Goal: Information Seeking & Learning: Learn about a topic

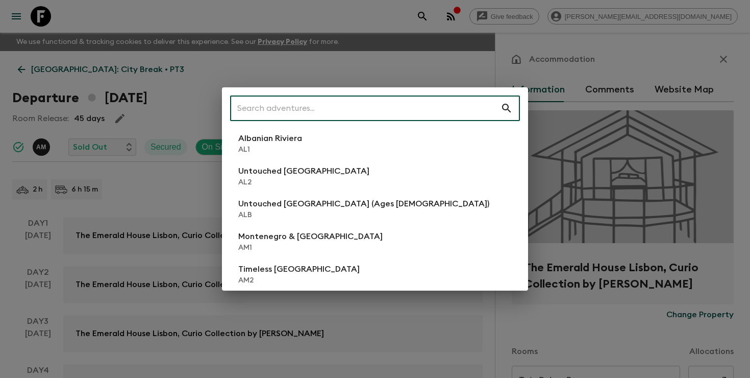
scroll to position [102, 0]
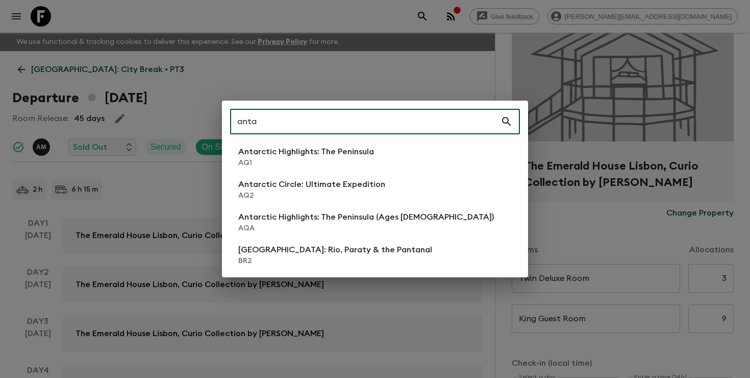
type input "anta"
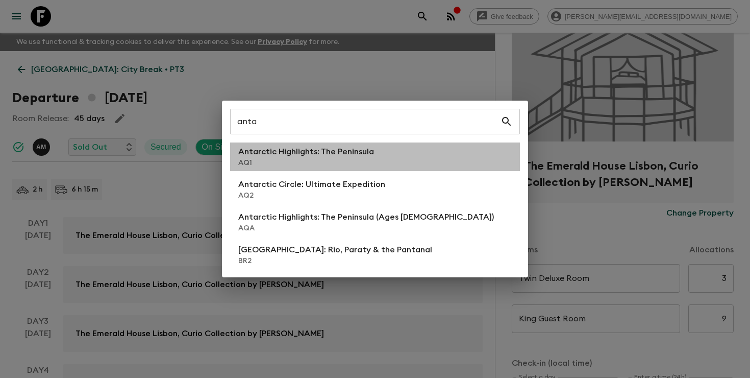
click at [310, 158] on p "AQ1" at bounding box center [306, 163] width 136 height 10
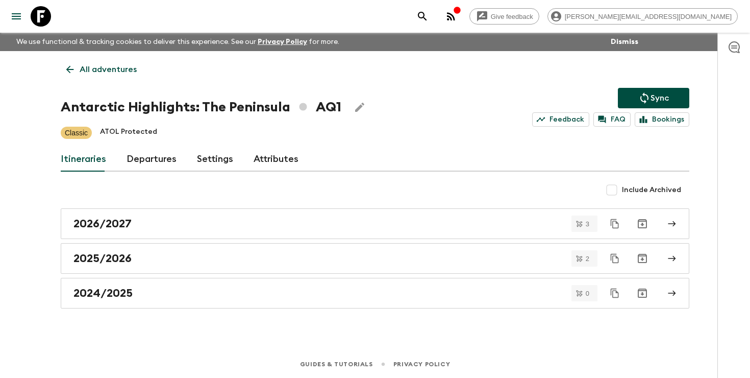
click at [144, 164] on link "Departures" at bounding box center [152, 159] width 50 height 25
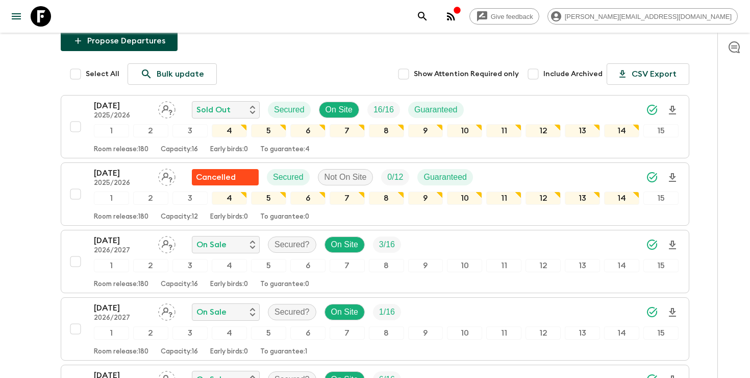
scroll to position [151, 0]
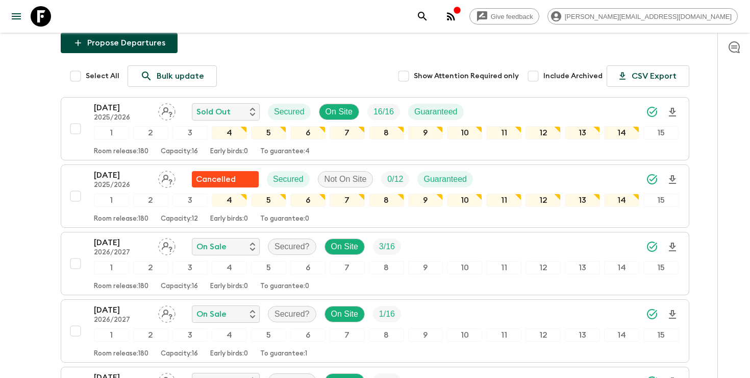
click at [429, 21] on icon "search adventures" at bounding box center [423, 16] width 12 height 12
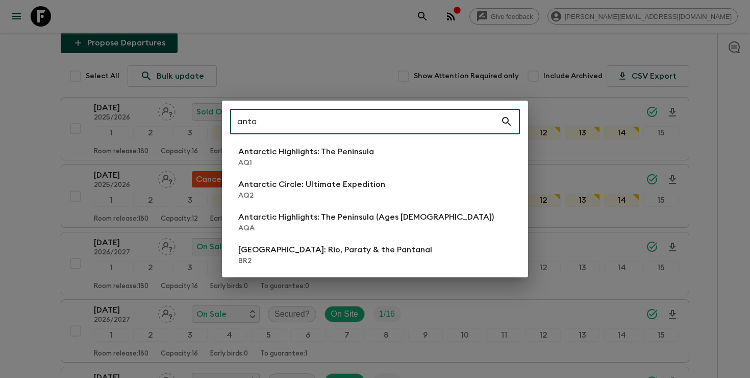
type input "anta"
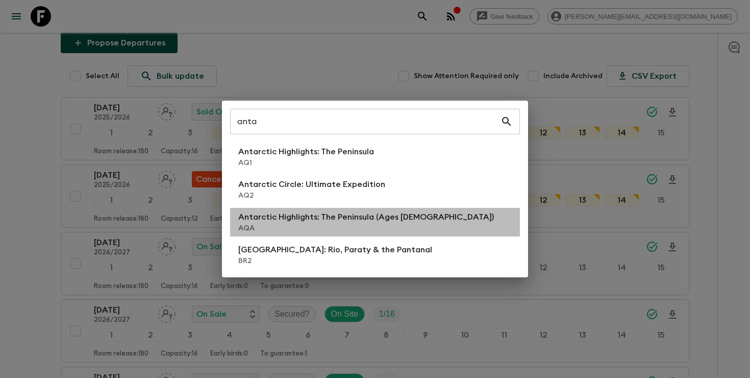
click at [309, 220] on p "Antarctic Highlights: The Peninsula (Ages [DEMOGRAPHIC_DATA])" at bounding box center [366, 217] width 256 height 12
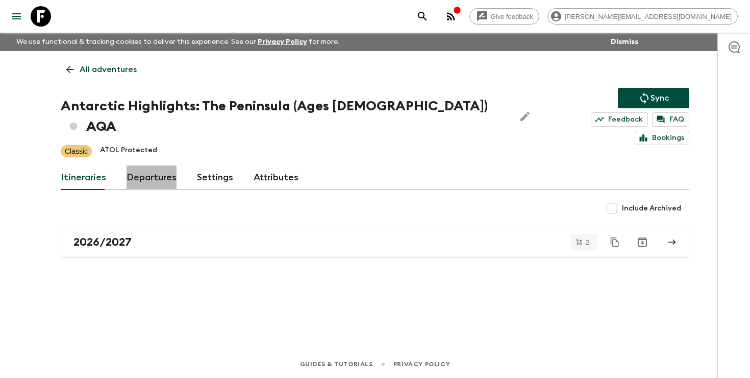
click at [142, 165] on link "Departures" at bounding box center [152, 177] width 50 height 25
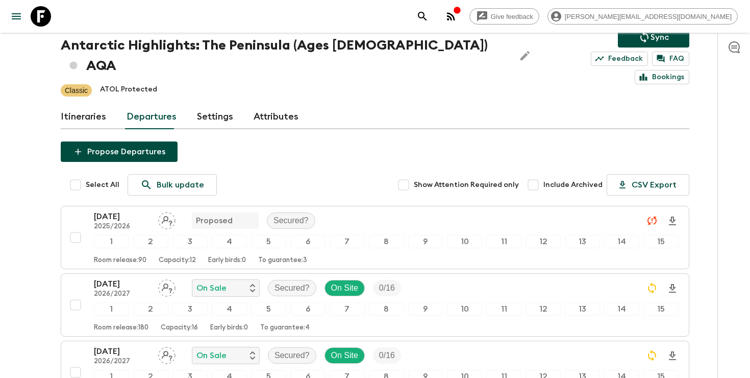
scroll to position [55, 0]
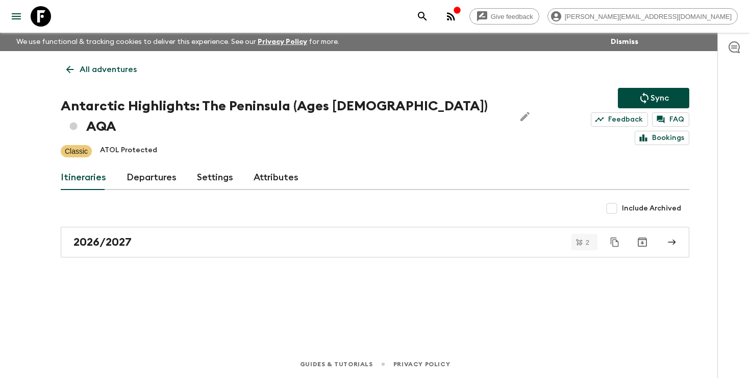
click at [427, 13] on icon "search adventures" at bounding box center [422, 16] width 9 height 9
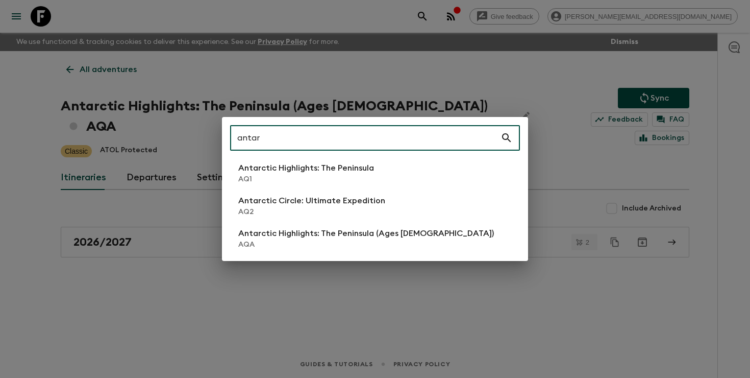
type input "antar"
click at [327, 198] on p "Antarctic Circle: Ultimate Expedition" at bounding box center [311, 200] width 147 height 12
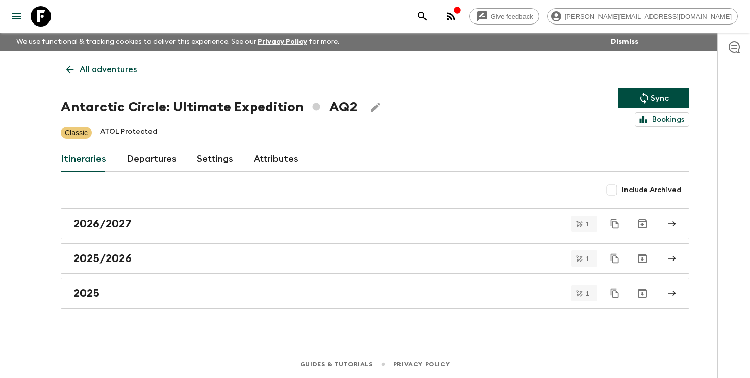
click at [157, 159] on link "Departures" at bounding box center [152, 159] width 50 height 25
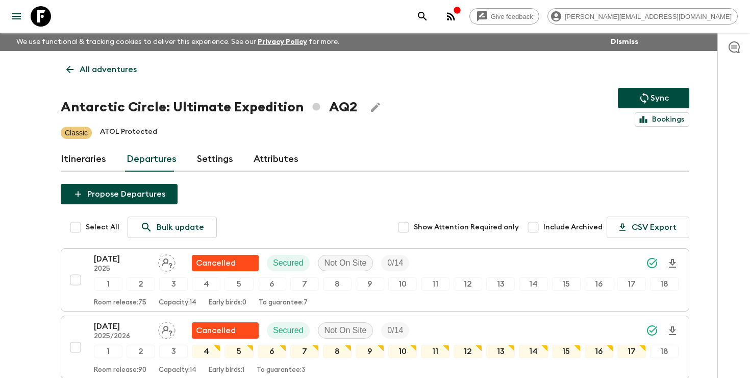
click at [427, 14] on icon "search adventures" at bounding box center [422, 16] width 9 height 9
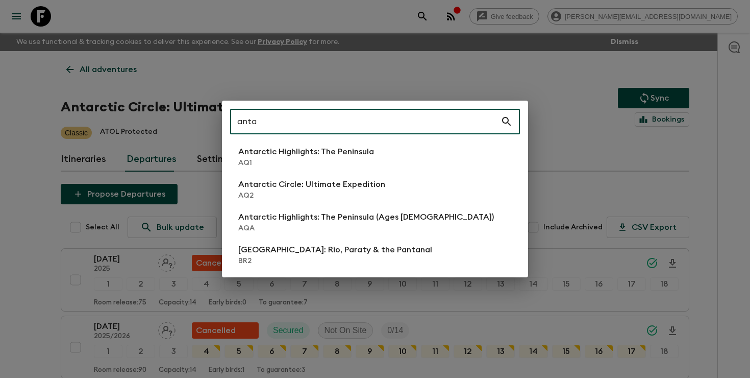
type input "anta"
click at [412, 156] on li "Antarctic Highlights: The Peninsula AQ1" at bounding box center [375, 156] width 290 height 29
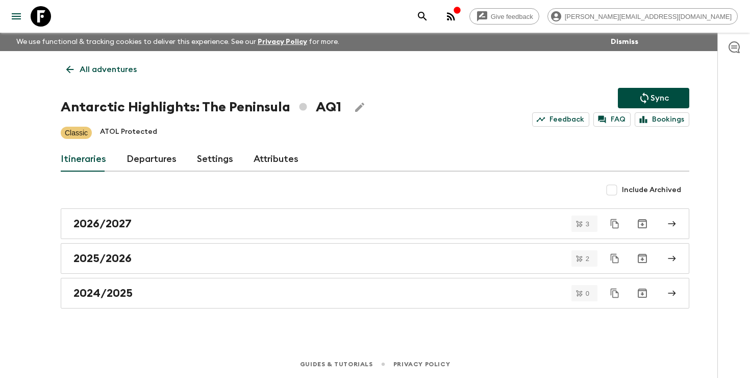
click at [147, 153] on link "Departures" at bounding box center [152, 159] width 50 height 25
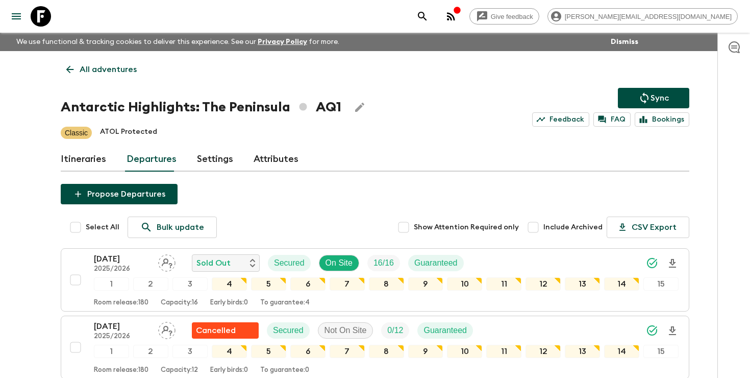
scroll to position [10, 0]
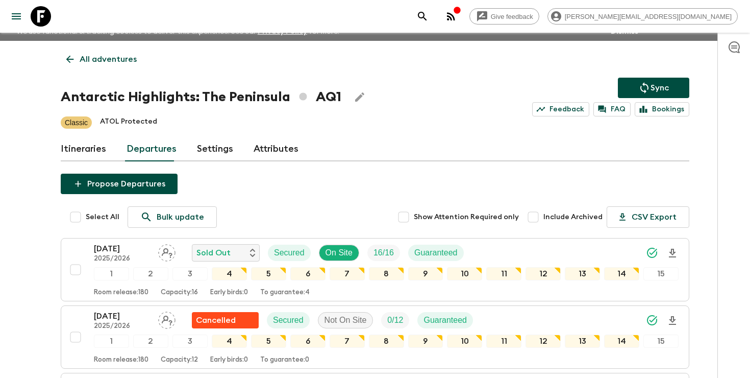
click at [429, 17] on icon "search adventures" at bounding box center [423, 16] width 12 height 12
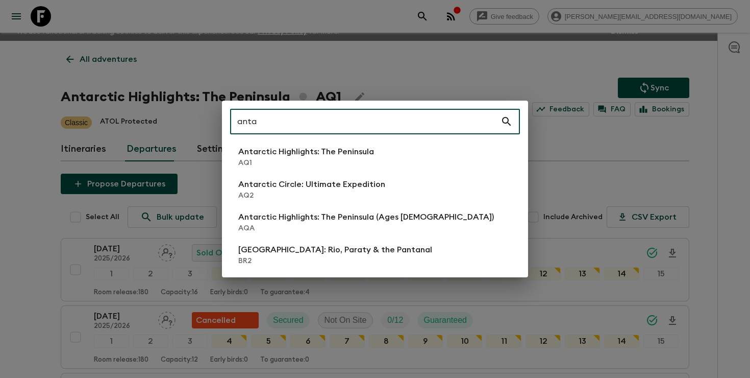
type input "anta"
click at [303, 197] on p "AQ2" at bounding box center [311, 195] width 147 height 10
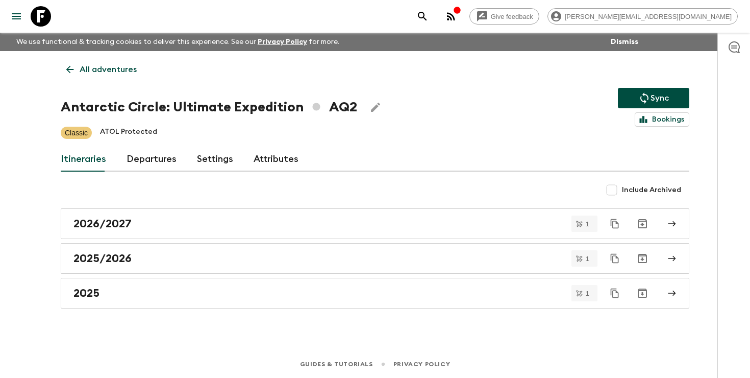
click at [144, 152] on link "Departures" at bounding box center [152, 159] width 50 height 25
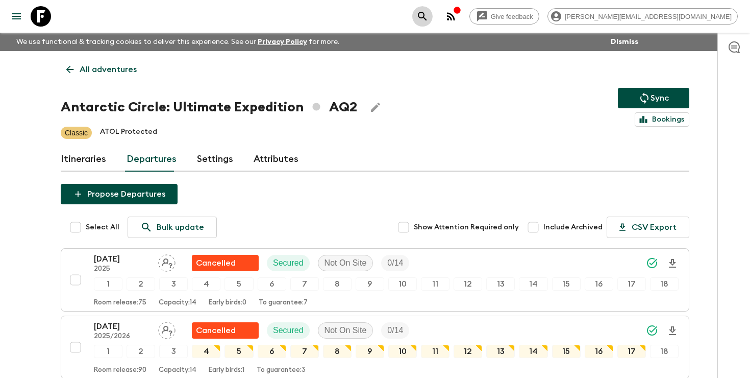
click at [433, 15] on button "search adventures" at bounding box center [422, 16] width 20 height 20
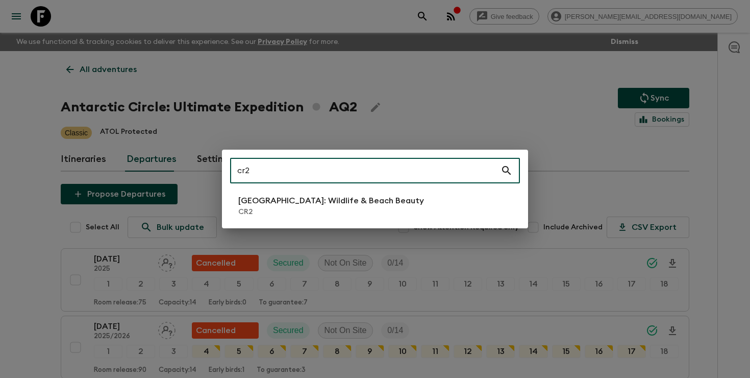
type input "cr2"
click at [431, 199] on li "[GEOGRAPHIC_DATA]: Wildlife & Beach Beauty CR2" at bounding box center [375, 205] width 290 height 29
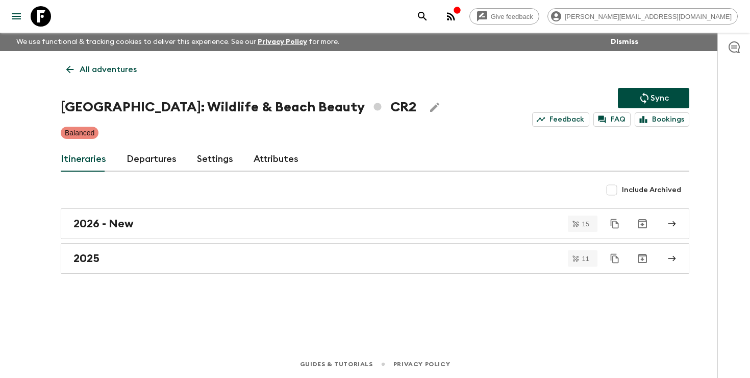
click at [150, 159] on link "Departures" at bounding box center [152, 159] width 50 height 25
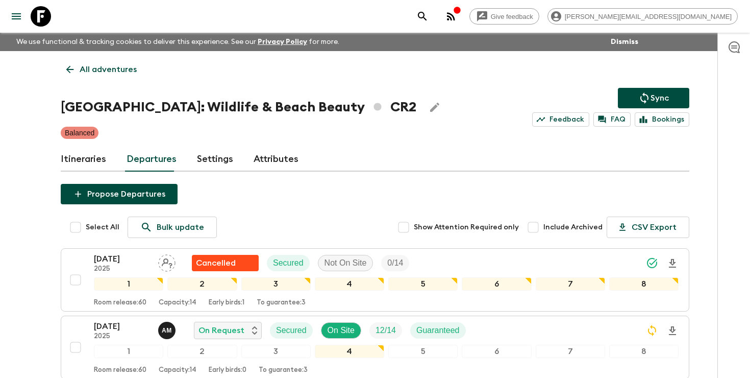
scroll to position [173, 0]
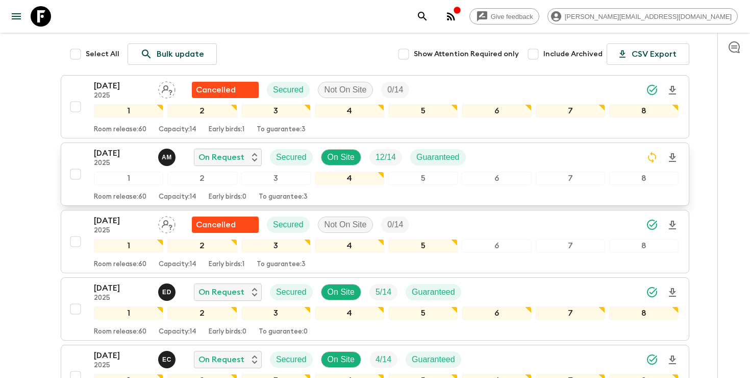
click at [559, 153] on div "[DATE] 2025 A M On Request Secured On Site 12 / 14 Guaranteed" at bounding box center [386, 157] width 585 height 20
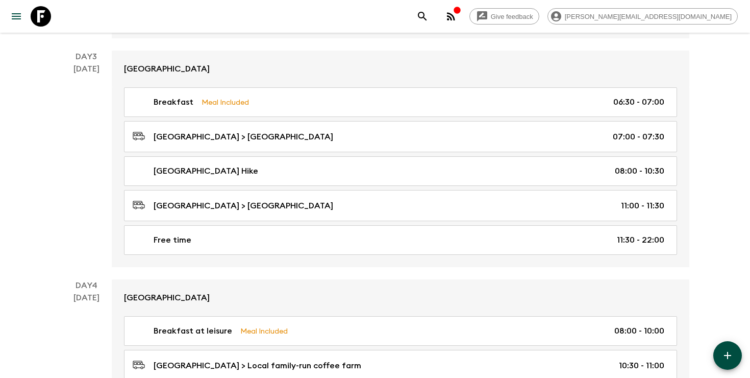
scroll to position [665, 0]
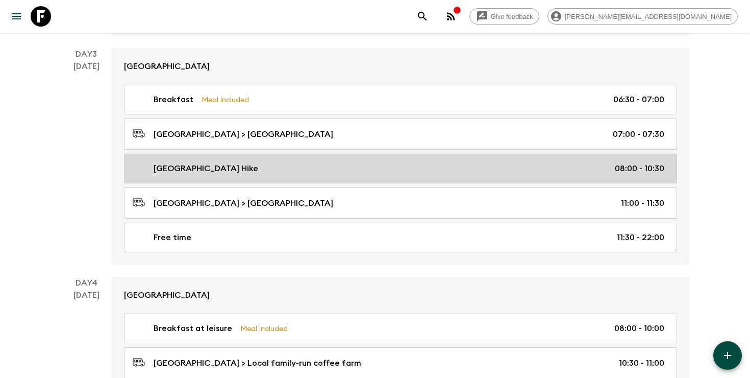
click at [411, 169] on div "[GEOGRAPHIC_DATA] Hike 08:00 - 10:30" at bounding box center [399, 168] width 532 height 12
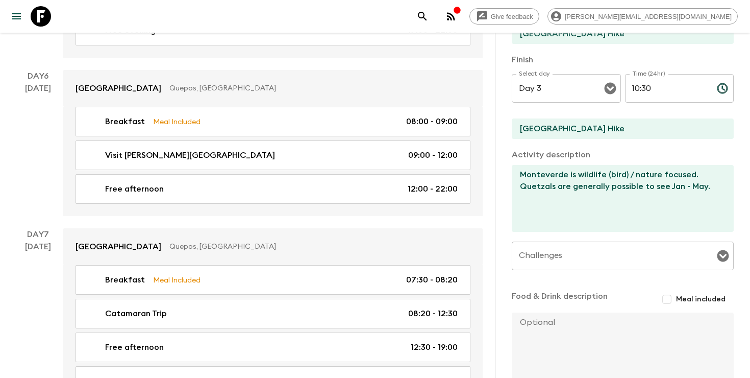
scroll to position [1445, 0]
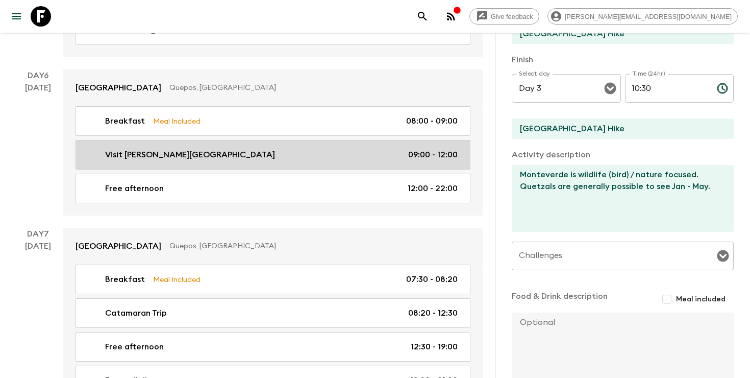
click at [315, 160] on link "Visit [PERSON_NAME][GEOGRAPHIC_DATA] 09:00 - 12:00" at bounding box center [273, 155] width 395 height 30
type input "Visit [PERSON_NAME][GEOGRAPHIC_DATA]"
type input "[PERSON_NAME][GEOGRAPHIC_DATA]"
type textarea "Guided tour"
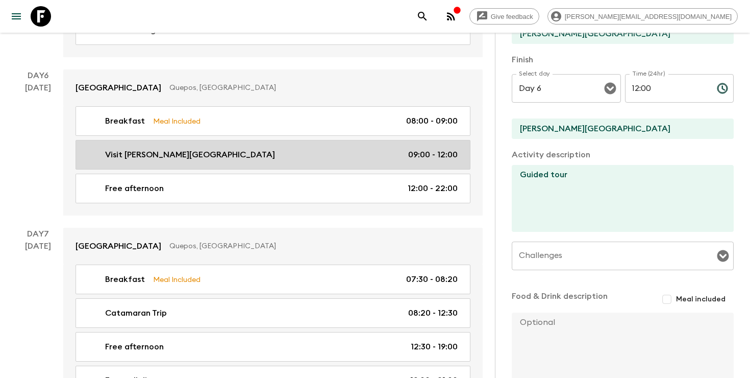
type input "Day 6"
type input "09:00"
type input "Day 6"
type input "12:00"
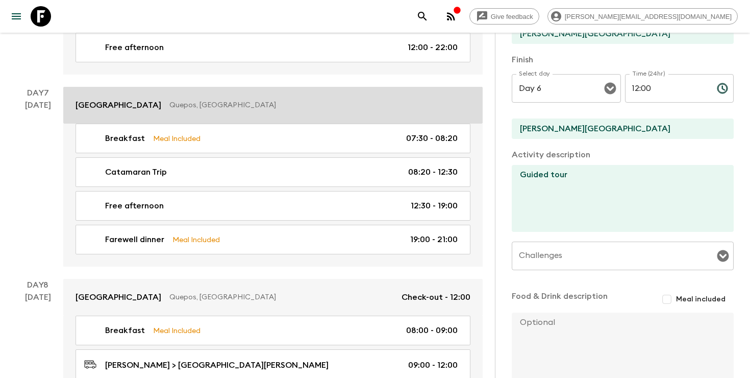
scroll to position [1591, 0]
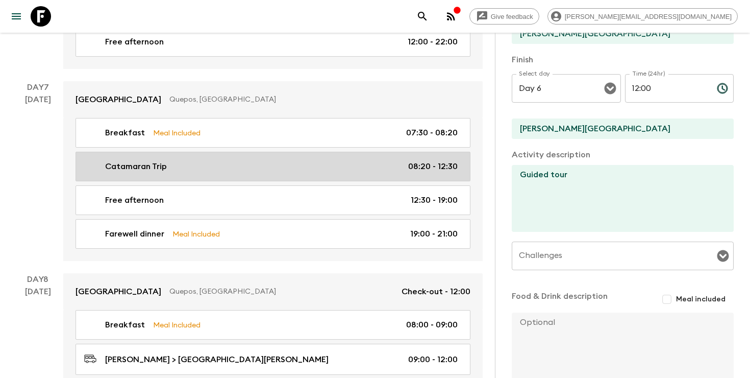
click at [321, 163] on div "Catamaran Trip 08:20 - 12:30" at bounding box center [271, 166] width 374 height 12
type input "Catamaran Trip"
type input "[GEOGRAPHIC_DATA]"
type textarea "[URL][DOMAIN_NAME]"
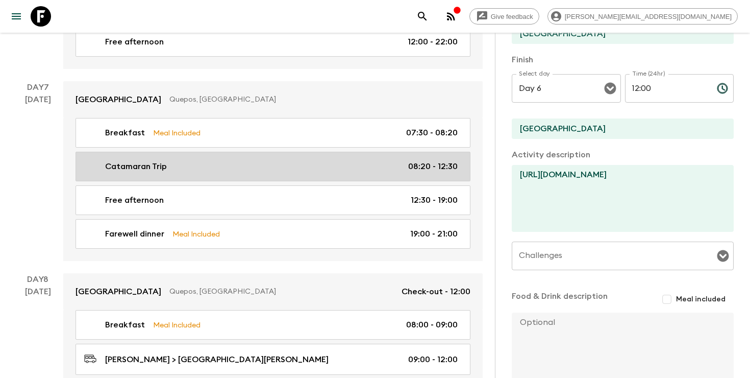
type input "Day 7"
type input "08:20"
type input "Day 7"
type input "12:30"
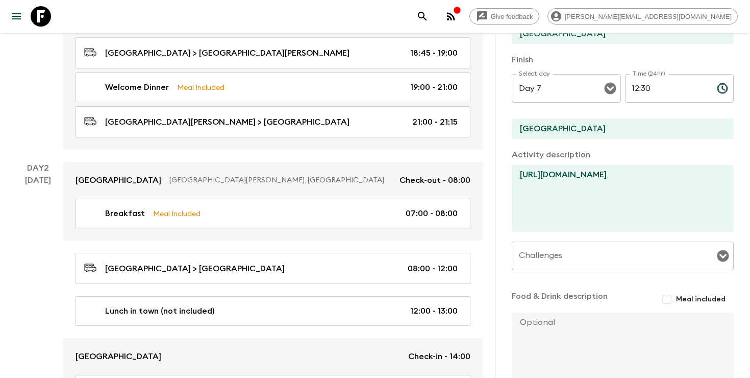
scroll to position [245, 0]
click at [429, 18] on icon "search adventures" at bounding box center [423, 16] width 12 height 12
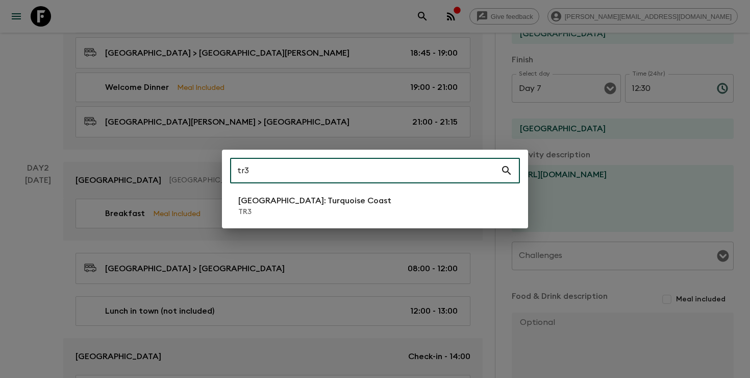
type input "tr3"
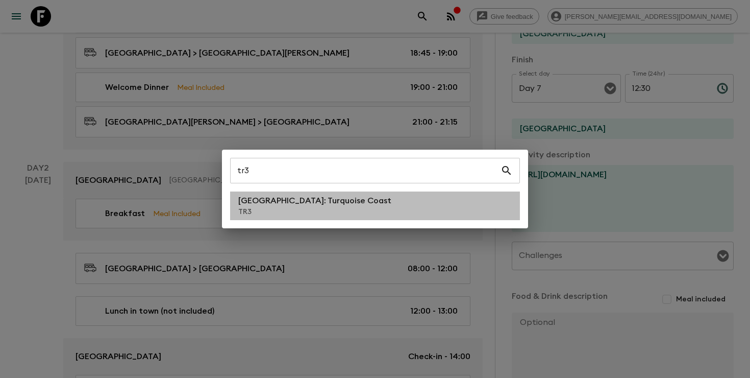
click at [311, 204] on p "[GEOGRAPHIC_DATA]: Turquoise Coast" at bounding box center [314, 200] width 153 height 12
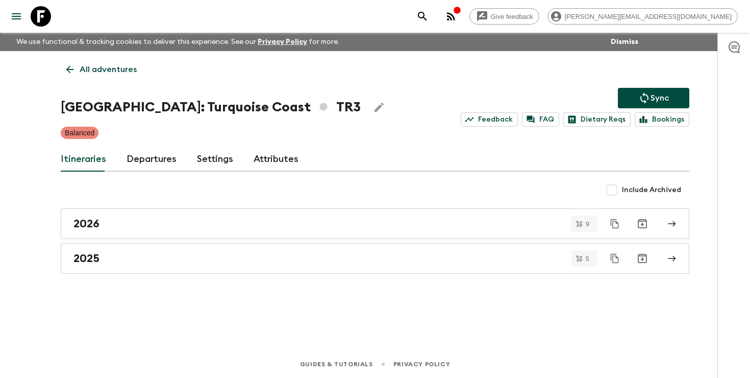
click at [139, 160] on link "Departures" at bounding box center [152, 159] width 50 height 25
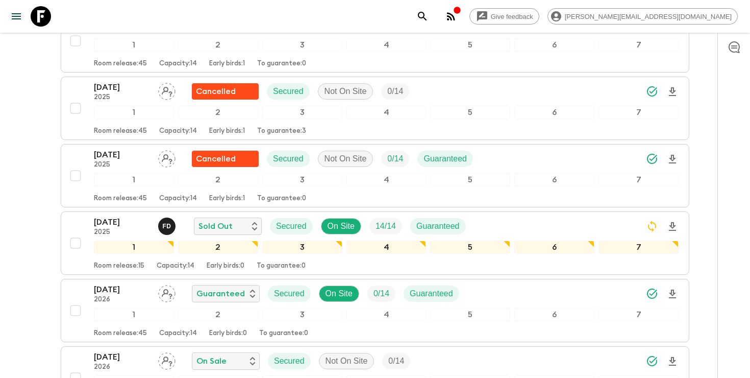
scroll to position [321, 0]
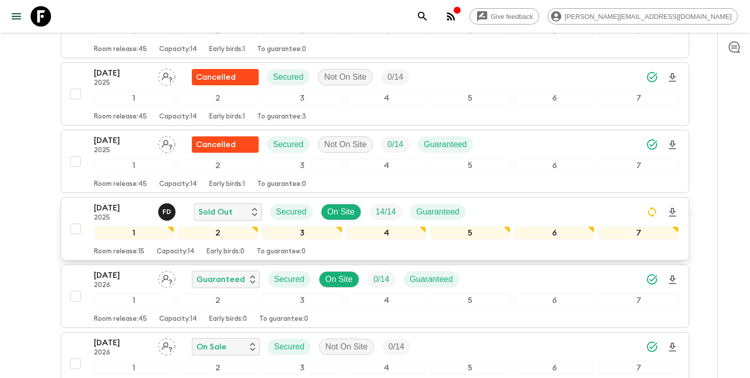
click at [535, 209] on div "[DATE] 2025 F D Sold Out Secured On Site 14 / 14 Guaranteed" at bounding box center [386, 212] width 585 height 20
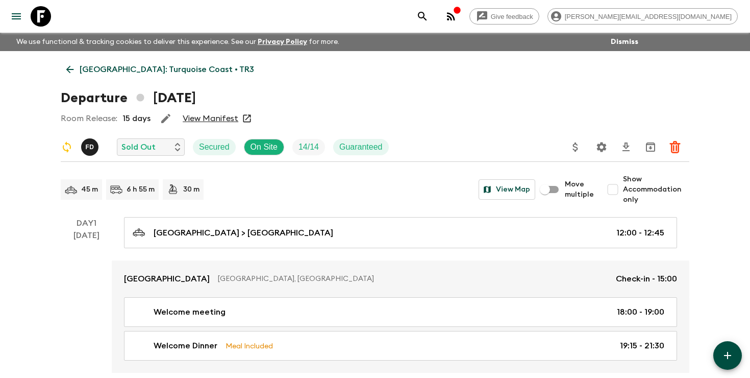
scroll to position [29, 0]
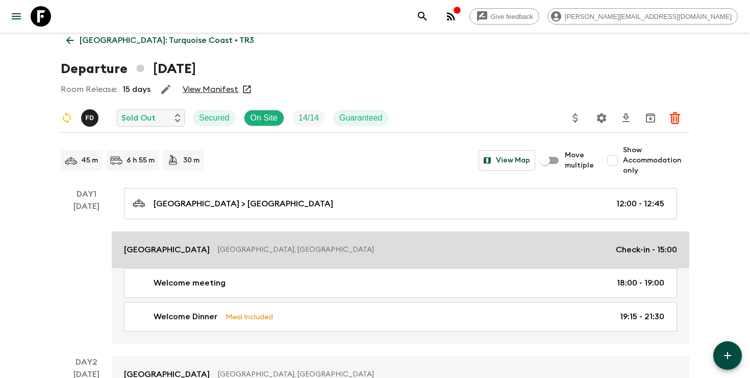
click at [210, 250] on p "[GEOGRAPHIC_DATA]" at bounding box center [167, 250] width 86 height 12
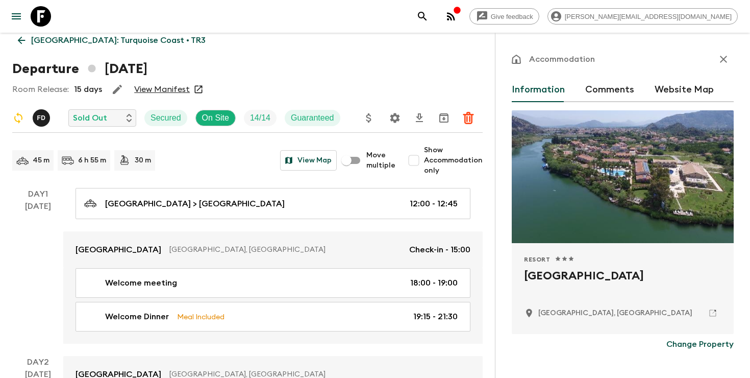
copy h2 "[GEOGRAPHIC_DATA]"
drag, startPoint x: 715, startPoint y: 276, endPoint x: 512, endPoint y: 279, distance: 202.7
click at [512, 279] on div "Resort 1 Star 2 Stars 3 Stars 4 Stars 5 Stars [GEOGRAPHIC_DATA], [GEOGRAPHIC_DA…" at bounding box center [623, 288] width 222 height 91
copy h2 "[GEOGRAPHIC_DATA]"
click at [427, 16] on icon "search adventures" at bounding box center [422, 16] width 9 height 9
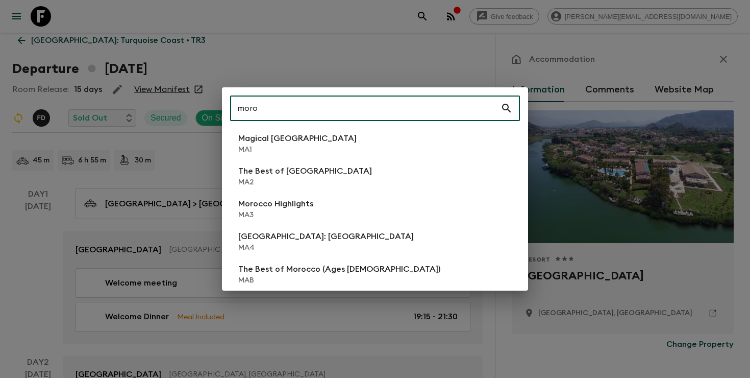
type input "moro"
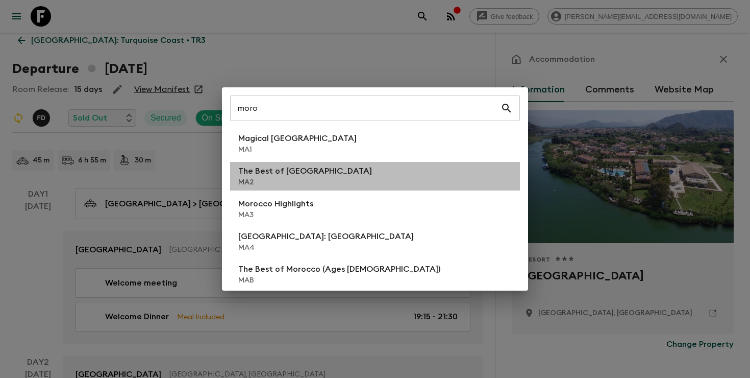
click at [316, 167] on p "The Best of [GEOGRAPHIC_DATA]" at bounding box center [305, 171] width 134 height 12
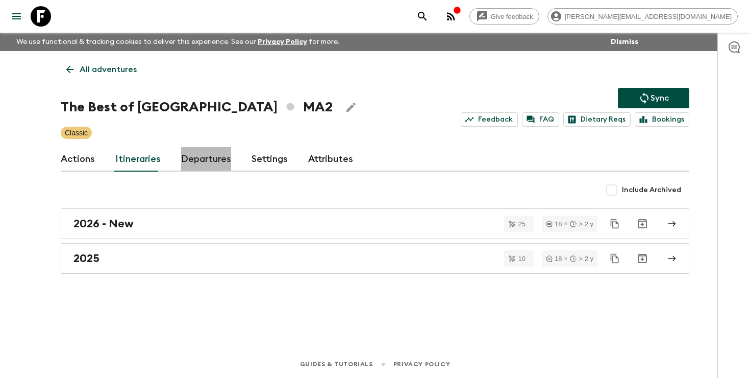
click at [202, 162] on link "Departures" at bounding box center [206, 159] width 50 height 25
